Goal: Find contact information: Find contact information

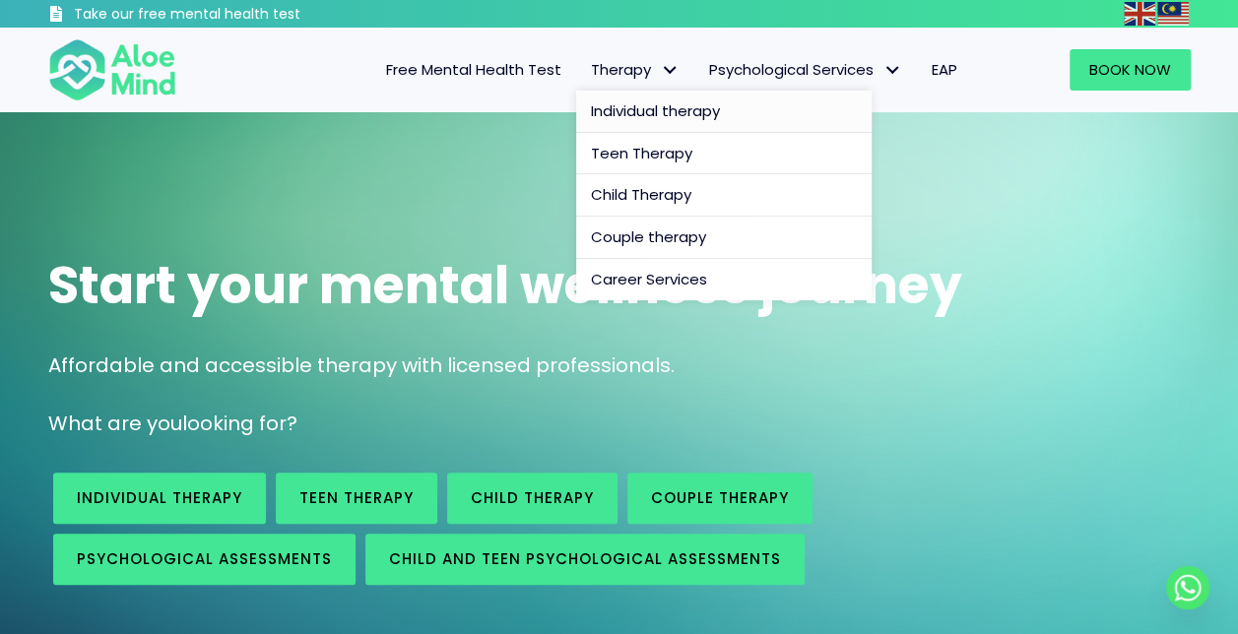
click at [610, 116] on span "Individual therapy" at bounding box center [655, 110] width 129 height 21
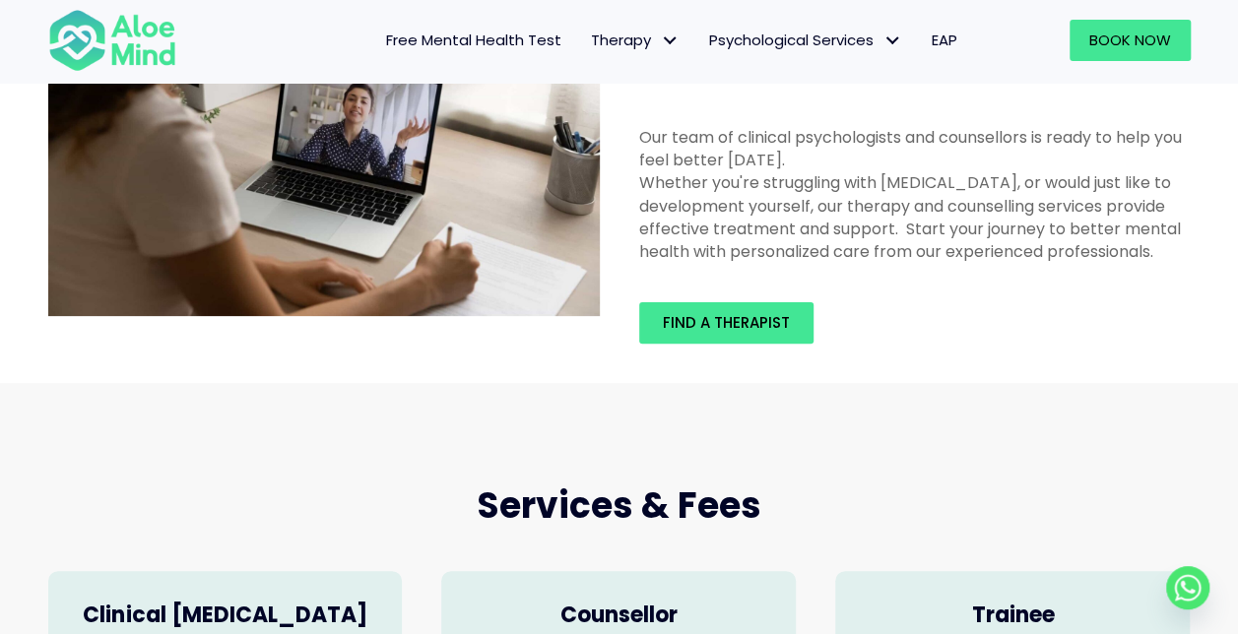
scroll to position [242, 0]
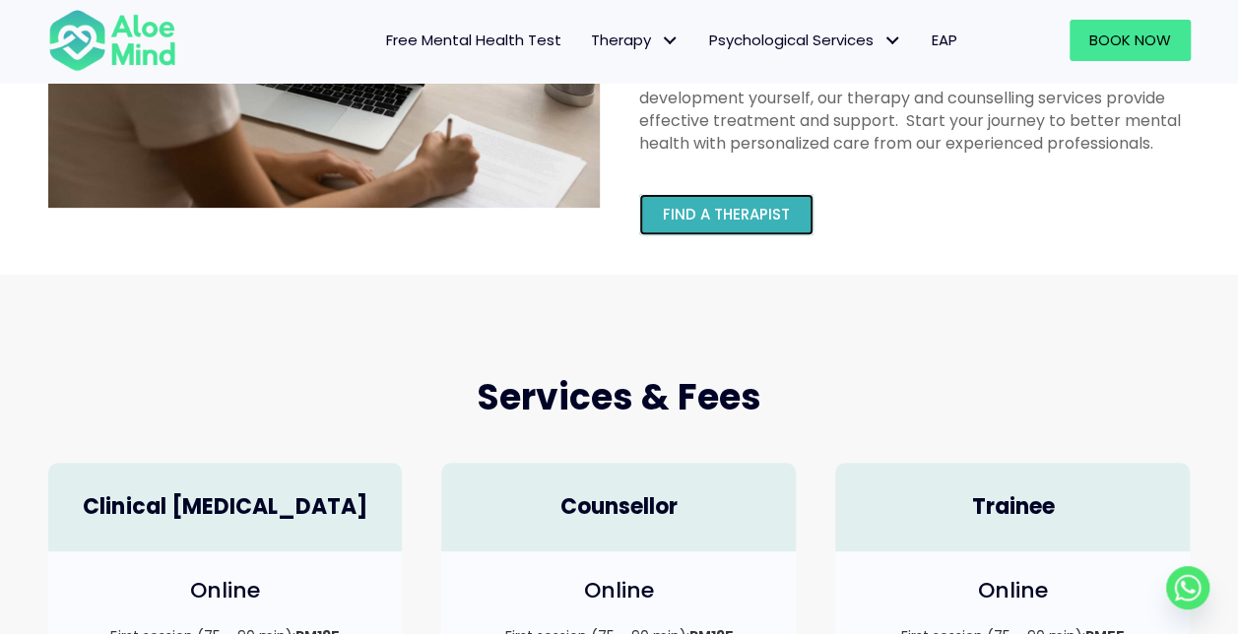
click at [749, 221] on span "Find a therapist" at bounding box center [726, 214] width 127 height 21
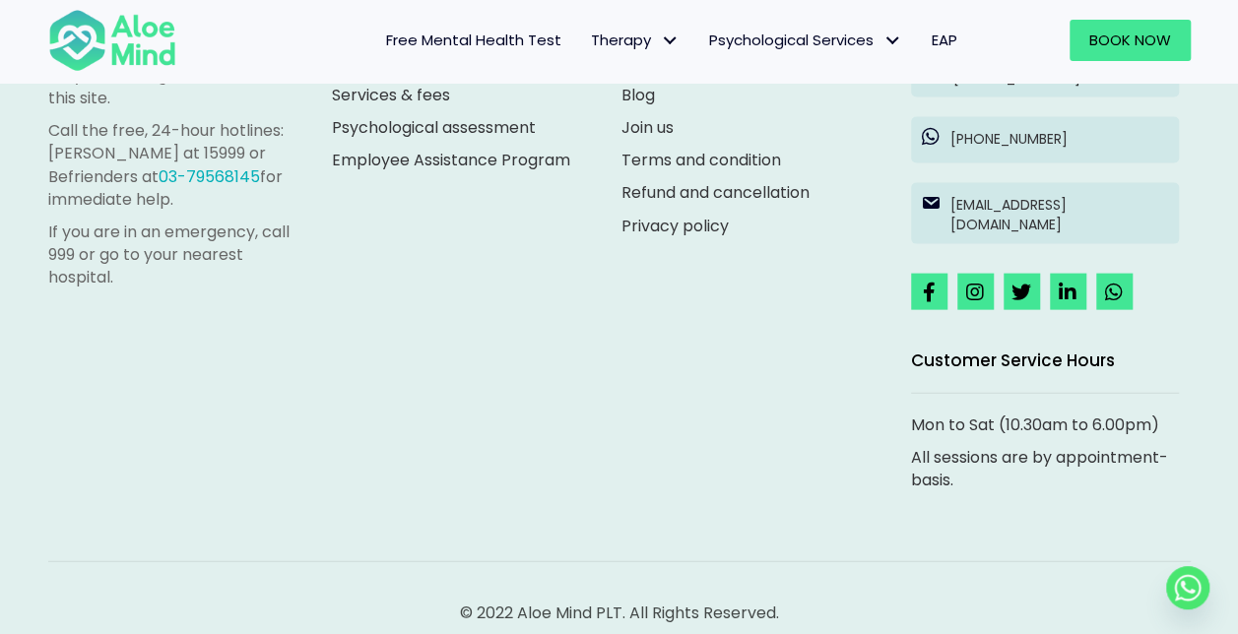
scroll to position [9276, 0]
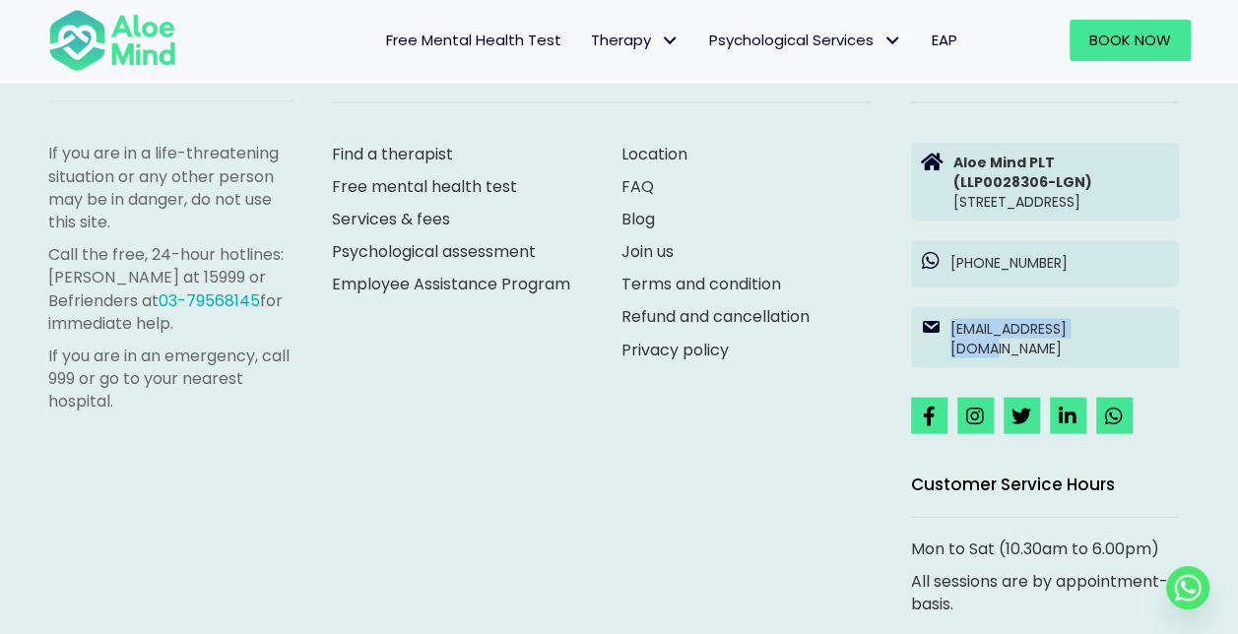
drag, startPoint x: 944, startPoint y: 317, endPoint x: 1141, endPoint y: 346, distance: 199.1
click at [1141, 346] on div "[EMAIL_ADDRESS][DOMAIN_NAME]" at bounding box center [1044, 338] width 307 height 82
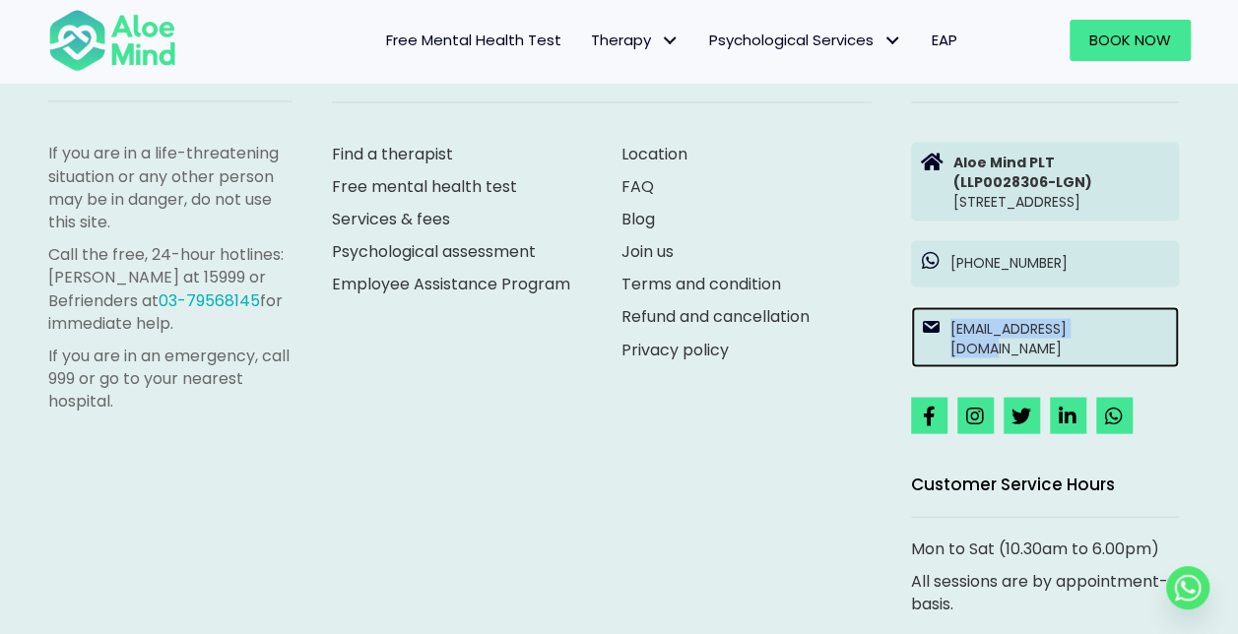
drag, startPoint x: 1141, startPoint y: 346, endPoint x: 1047, endPoint y: 341, distance: 93.7
copy div "[EMAIL_ADDRESS][DOMAIN_NAME]"
